Goal: Task Accomplishment & Management: Use online tool/utility

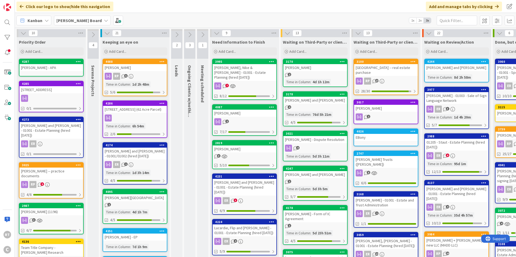
click at [57, 67] on div "[PERSON_NAME] - APA" at bounding box center [51, 67] width 64 height 7
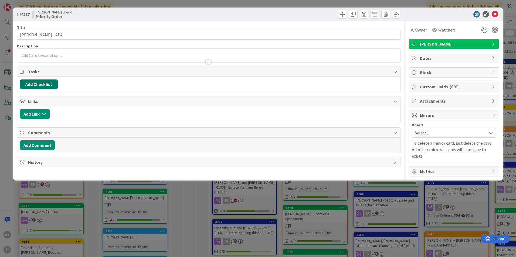
click at [43, 85] on button "Add Checklist" at bounding box center [39, 85] width 38 height 10
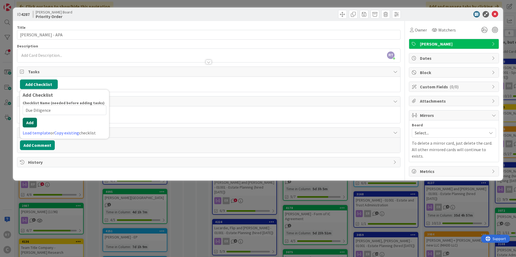
type input "Due Diligence"
click at [24, 128] on div "Checklist Name (needed before adding tasks) 13 / 64 Due Diligence Add Load temp…" at bounding box center [65, 119] width 84 height 36
click at [28, 123] on button "Add" at bounding box center [30, 123] width 14 height 10
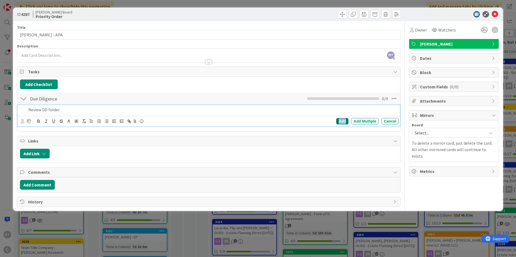
click at [341, 122] on div "Add" at bounding box center [342, 121] width 12 height 6
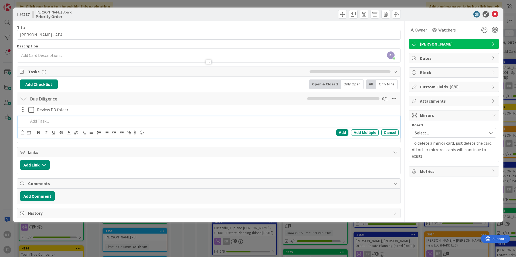
click at [41, 124] on p at bounding box center [212, 121] width 368 height 6
click at [36, 79] on div "Add Checklist Back Open & Closed Only Open All Only Mine Due Diligence Checklis…" at bounding box center [208, 110] width 383 height 66
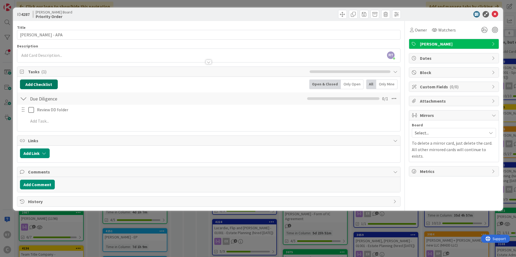
click at [37, 83] on button "Add Checklist" at bounding box center [39, 85] width 38 height 10
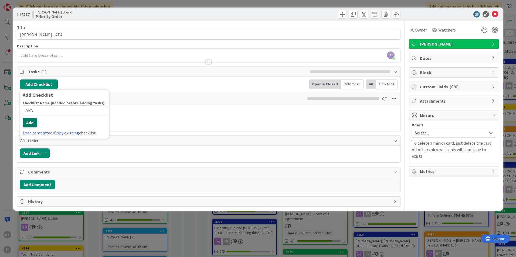
type input "APA"
click at [30, 125] on button "Add" at bounding box center [30, 123] width 14 height 10
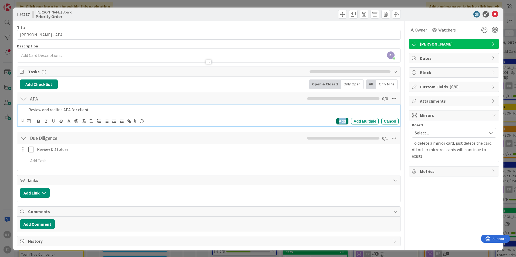
click at [338, 123] on div "Add" at bounding box center [342, 121] width 12 height 6
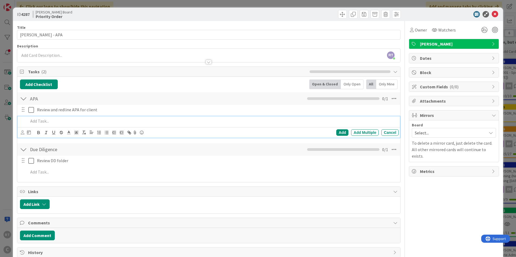
click at [36, 122] on p at bounding box center [212, 121] width 368 height 6
click at [338, 131] on div "Add" at bounding box center [342, 132] width 12 height 6
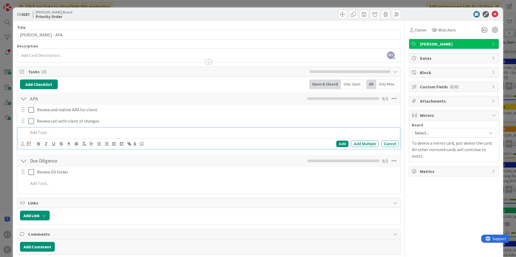
click at [39, 132] on p at bounding box center [212, 132] width 368 height 6
click at [339, 145] on div "Add" at bounding box center [342, 144] width 12 height 6
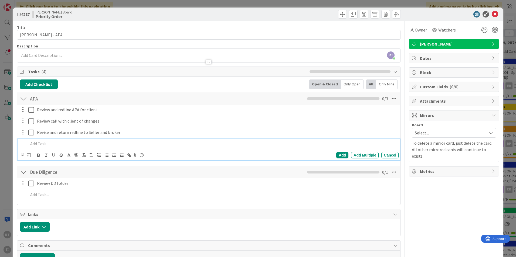
click at [41, 142] on p at bounding box center [212, 144] width 368 height 6
click at [340, 153] on div "Add" at bounding box center [342, 155] width 12 height 6
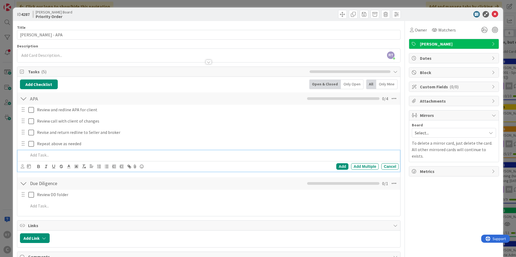
click at [45, 156] on p at bounding box center [212, 155] width 368 height 6
click at [339, 168] on div "Add" at bounding box center [342, 166] width 12 height 6
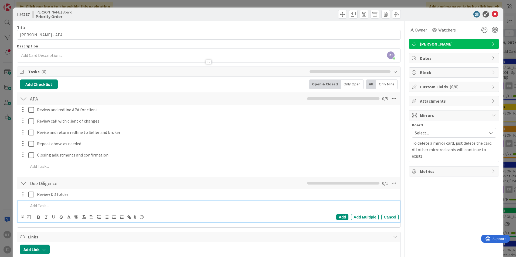
click at [40, 203] on p at bounding box center [212, 206] width 368 height 6
click at [342, 220] on div "Add" at bounding box center [342, 217] width 12 height 6
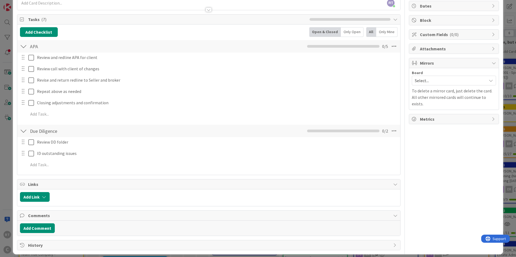
scroll to position [57, 0]
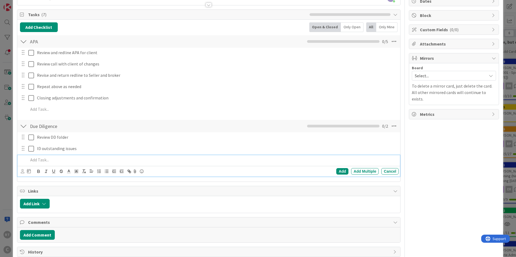
click at [34, 158] on p at bounding box center [212, 160] width 368 height 6
click at [338, 173] on div "Add" at bounding box center [342, 171] width 12 height 6
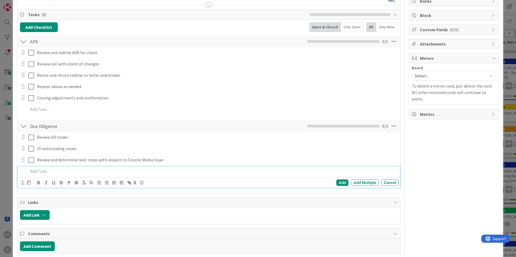
click at [45, 171] on p at bounding box center [212, 171] width 368 height 6
click at [337, 183] on div "Add" at bounding box center [342, 183] width 12 height 6
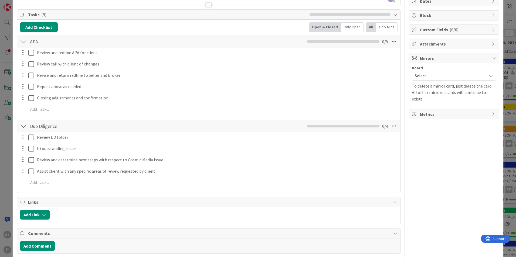
click at [436, 80] on div "Select..." at bounding box center [454, 76] width 84 height 10
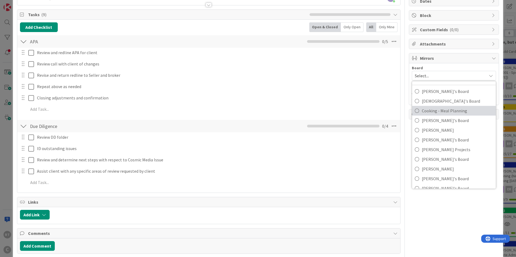
scroll to position [41, 0]
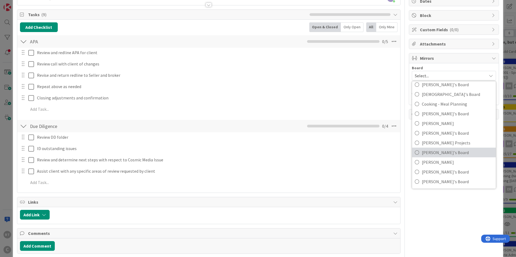
click at [428, 152] on span "[PERSON_NAME]'s Board" at bounding box center [457, 153] width 71 height 8
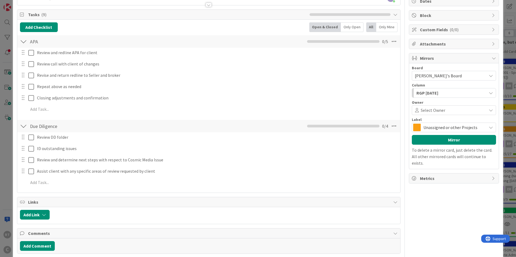
click at [422, 92] on span "RGP [DATE]" at bounding box center [427, 93] width 22 height 7
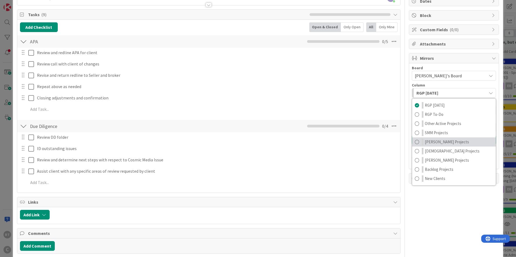
click at [425, 142] on span "[PERSON_NAME] Projects" at bounding box center [447, 142] width 44 height 6
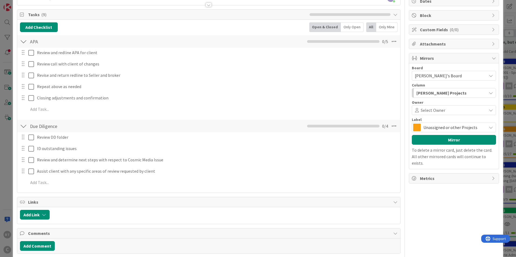
click at [423, 127] on span "Unassigned or other Projects" at bounding box center [453, 128] width 60 height 8
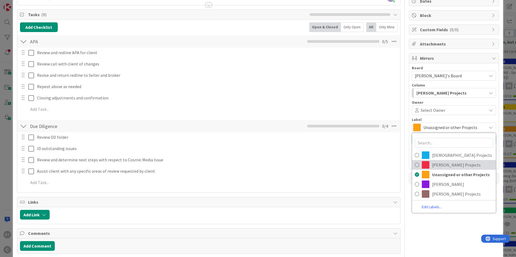
click at [423, 165] on span at bounding box center [426, 165] width 8 height 8
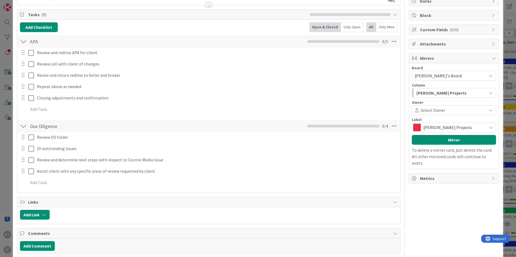
scroll to position [30, 0]
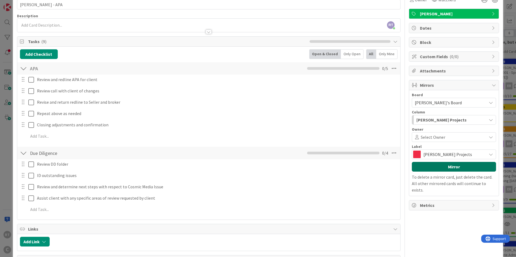
click at [441, 164] on button "Mirror" at bounding box center [454, 167] width 84 height 10
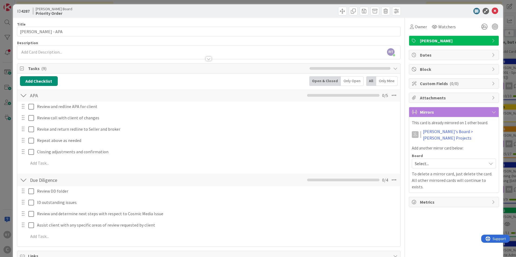
scroll to position [0, 0]
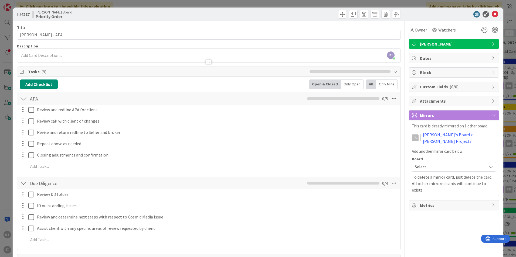
click at [487, 14] on div at bounding box center [450, 14] width 95 height 6
click at [492, 14] on icon at bounding box center [495, 14] width 6 height 6
